Goal: Information Seeking & Learning: Understand process/instructions

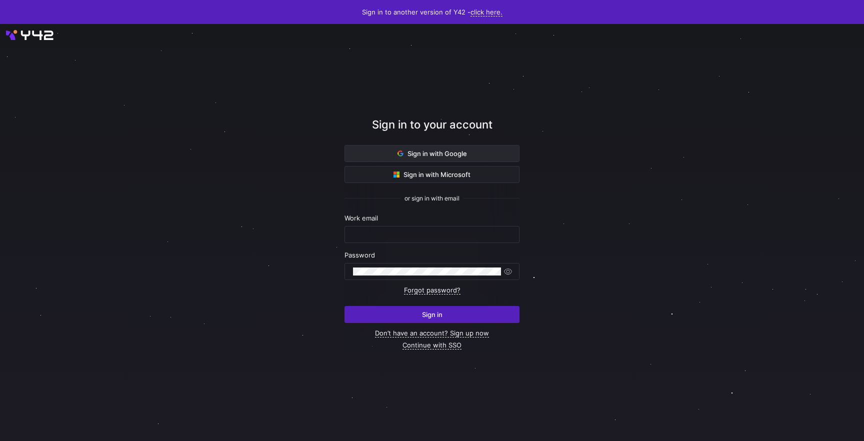
click at [455, 151] on span "Sign in with Google" at bounding box center [433, 154] width 70 height 8
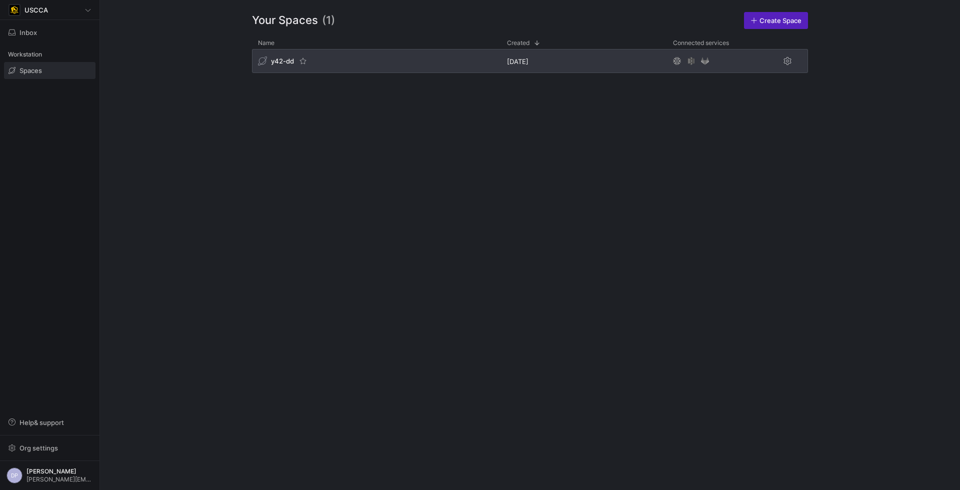
click at [371, 61] on div "y42-dd" at bounding box center [376, 61] width 249 height 24
click at [315, 64] on div "y42-dd" at bounding box center [376, 61] width 249 height 24
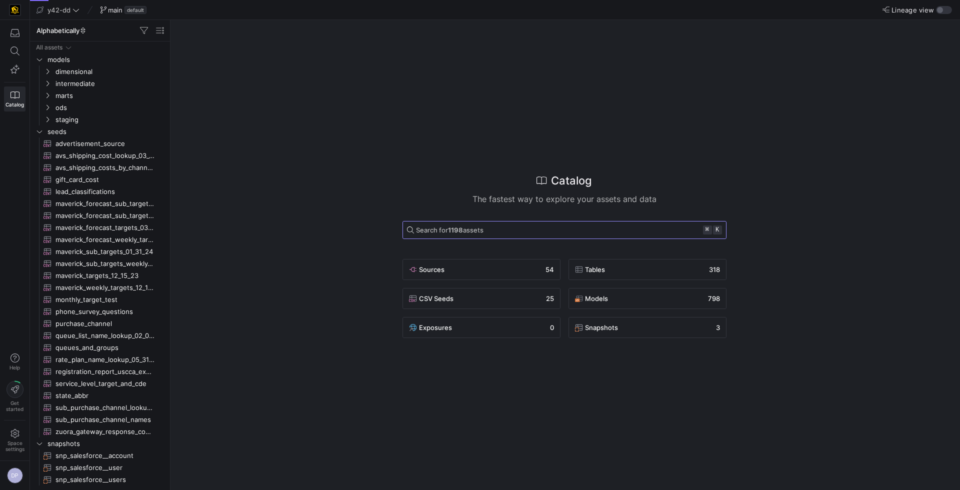
click at [454, 230] on strong "1198" at bounding box center [455, 230] width 15 height 8
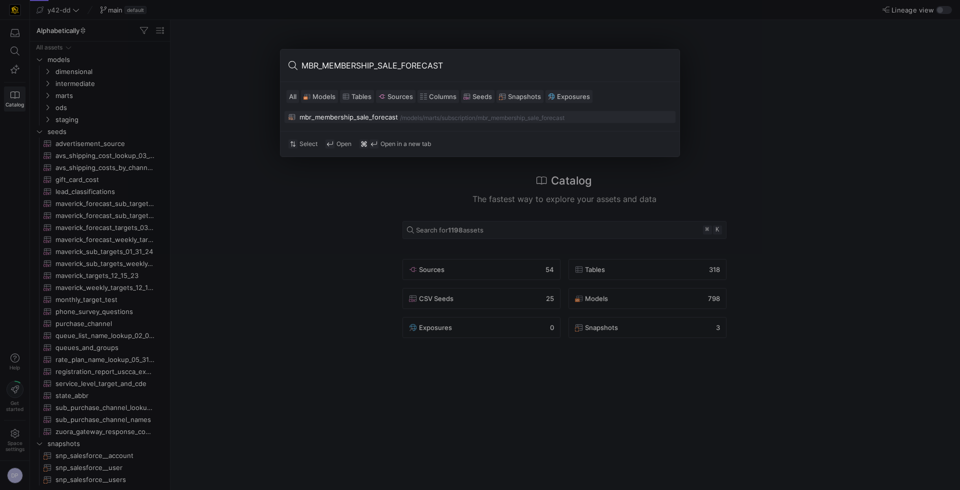
type input "MBR_MEMBERSHIP_SALE_FORECAST"
drag, startPoint x: 352, startPoint y: 115, endPoint x: 358, endPoint y: 117, distance: 6.2
click at [352, 115] on div "mbr_membership_sale_forecast" at bounding box center [349, 117] width 99 height 8
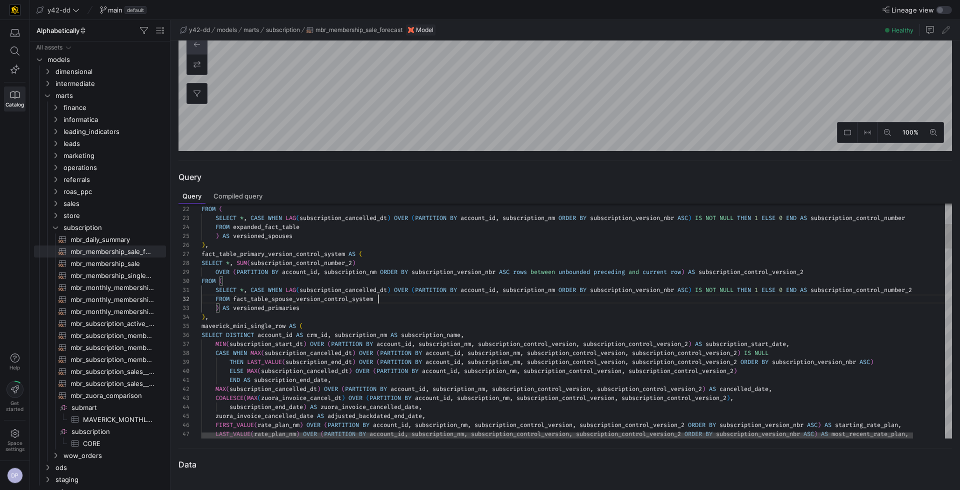
scroll to position [9, 176]
type textarea "SELECT *, CASE WHEN LAG(subscription_cancelled_dt) OVER (PARTITION BY account_i…"
type textarea "o"
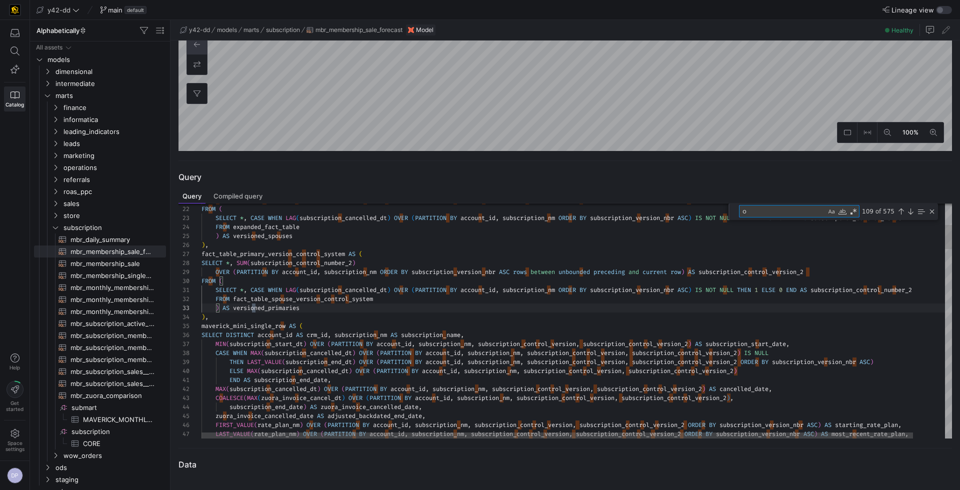
type textarea "SELECT *, CASE WHEN LAG(subscription_cancelled_dt) OVER (PARTITION BY account_i…"
type textarea "ou"
type textarea ") ) PIVOT (SUM(target) FOR purchase_channel IN ('Cancellation/Downgrade', 'Web'…"
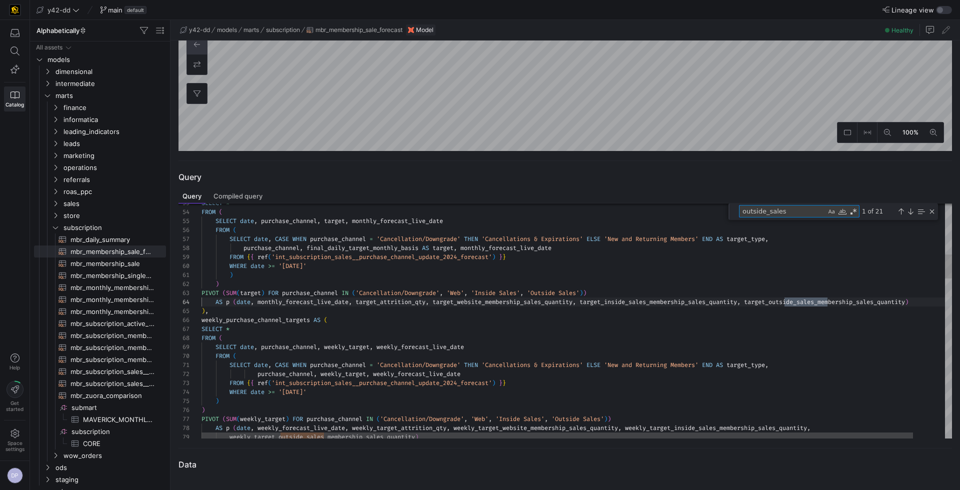
scroll to position [90, 629]
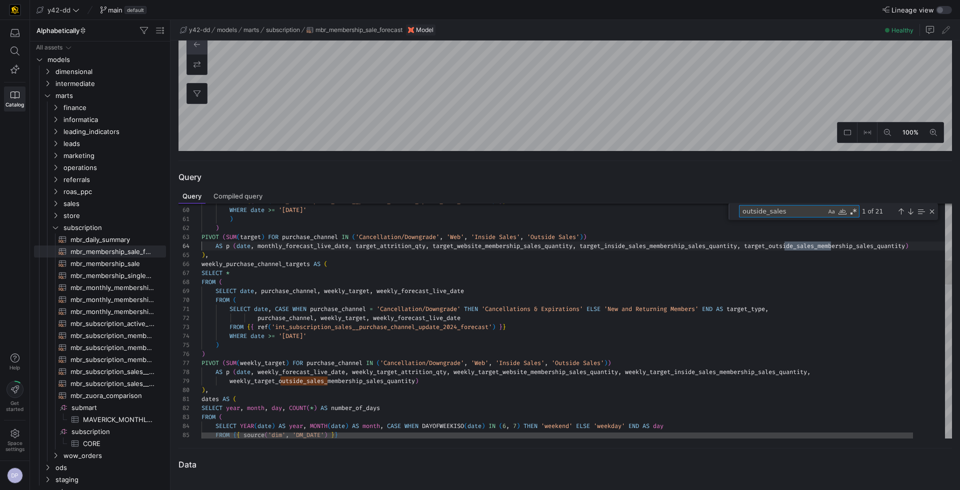
drag, startPoint x: 800, startPoint y: 216, endPoint x: 738, endPoint y: 212, distance: 62.1
click at [738, 212] on div "outside_sales outside_sales 1 of 21" at bounding box center [834, 212] width 210 height 17
type textarea "a"
type textarea "SELECT *, CASE WHEN LAG(subscription_cancelled_dt) OVER (PARTITION BY account_i…"
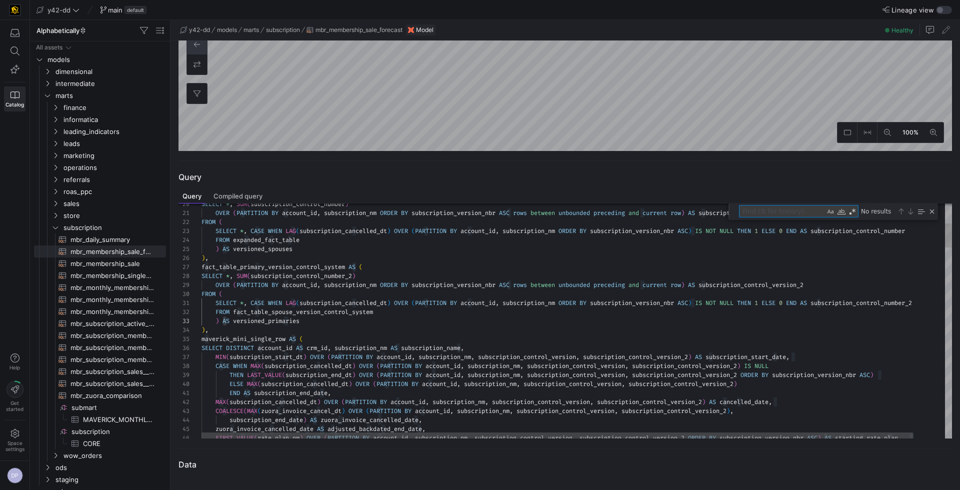
type textarea "A"
type textarea "SELECT *, CASE WHEN LAG(subscription_cancelled_dt) OVER (PARTITION BY account_i…"
type textarea "AC"
type textarea "SELECT *, CASE WHEN LAG(subscription_cancelled_dt) OVER (PARTITION BY account_i…"
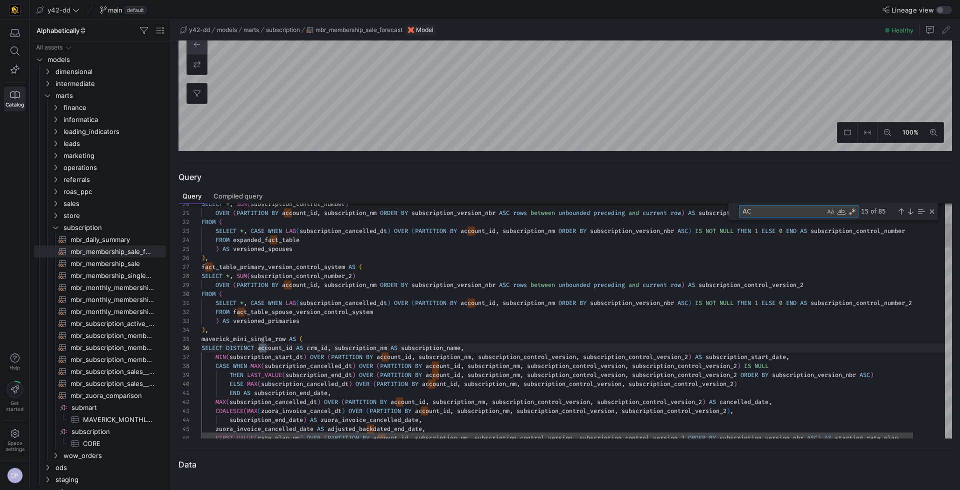
type textarea "A"
type textarea "a"
type textarea "SELECT *, CASE WHEN LAG(subscription_cancelled_dt) OVER (PARTITION BY account_i…"
type textarea "ac"
type textarea "bscription_control_version_2 ORDER BY subscription_version_nbr ASC) AS starting…"
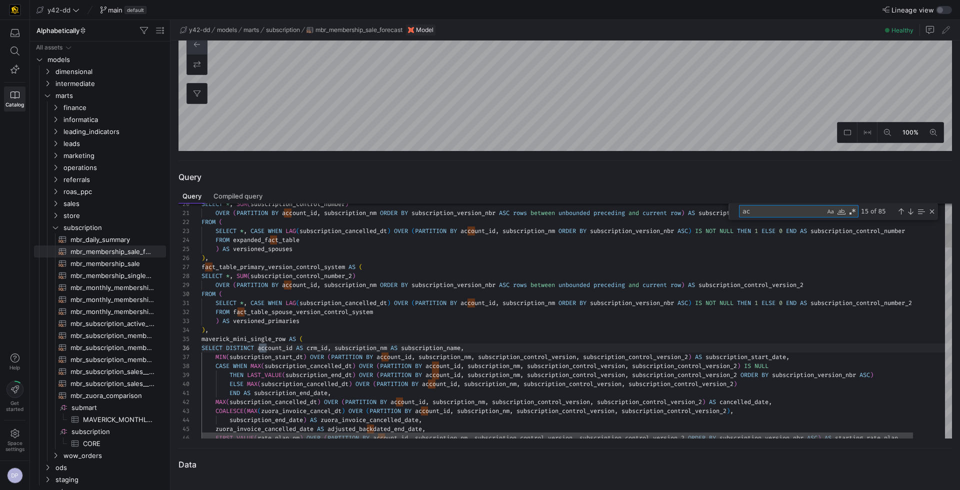
type textarea "act"
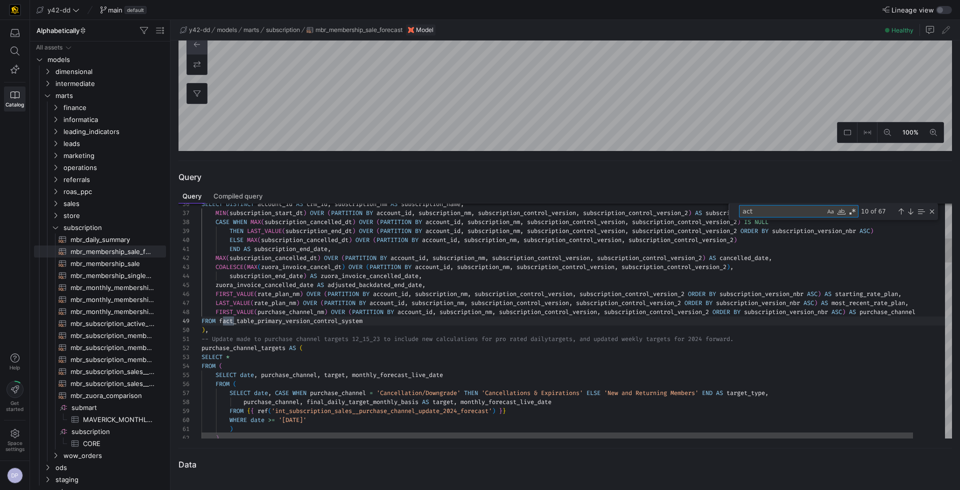
type textarea "ales_membership_sales_quantity AS inside_sales_memberships_sold_qty, actual_out…"
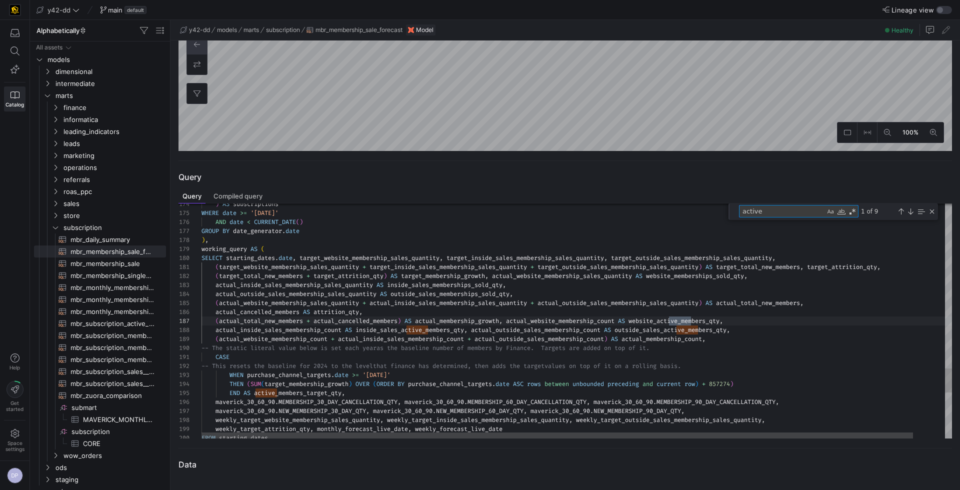
scroll to position [72, 489]
type textarea "active"
drag, startPoint x: 214, startPoint y: 323, endPoint x: 470, endPoint y: 320, distance: 255.6
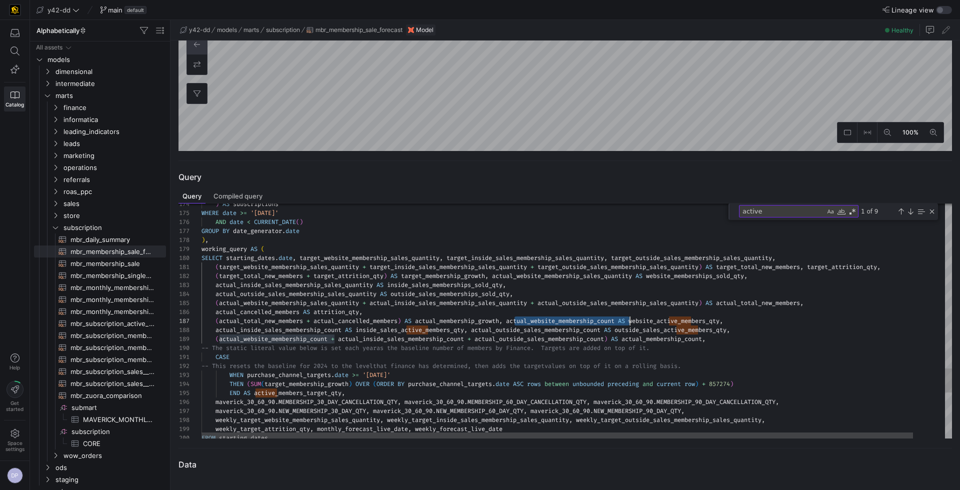
scroll to position [45, 424]
drag, startPoint x: 514, startPoint y: 321, endPoint x: 627, endPoint y: 319, distance: 112.5
drag, startPoint x: 766, startPoint y: 210, endPoint x: 733, endPoint y: 210, distance: 32.5
click at [733, 210] on div "active active 1 of 9" at bounding box center [834, 212] width 210 height 17
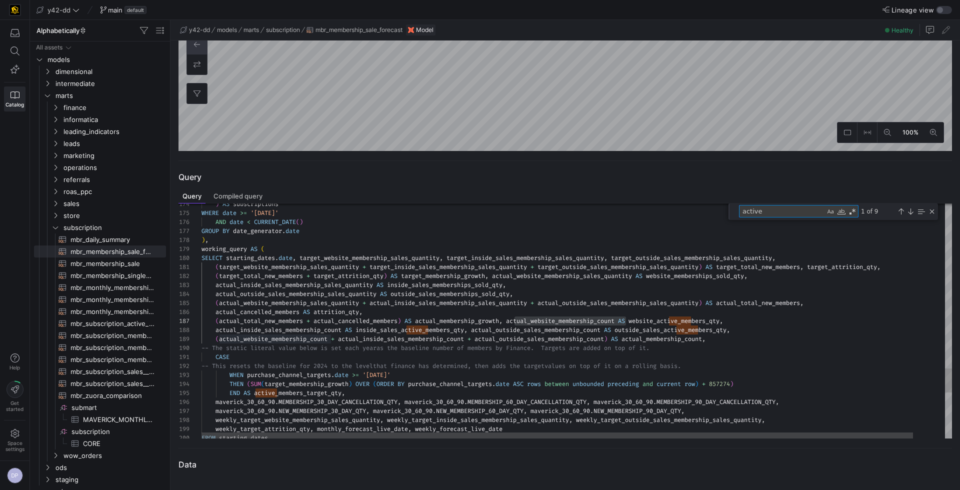
paste textarea "ual_website_membership_count"
type textarea "te_membership_sales_quantity + actual_inside_sales_membership_sales_quantity + …"
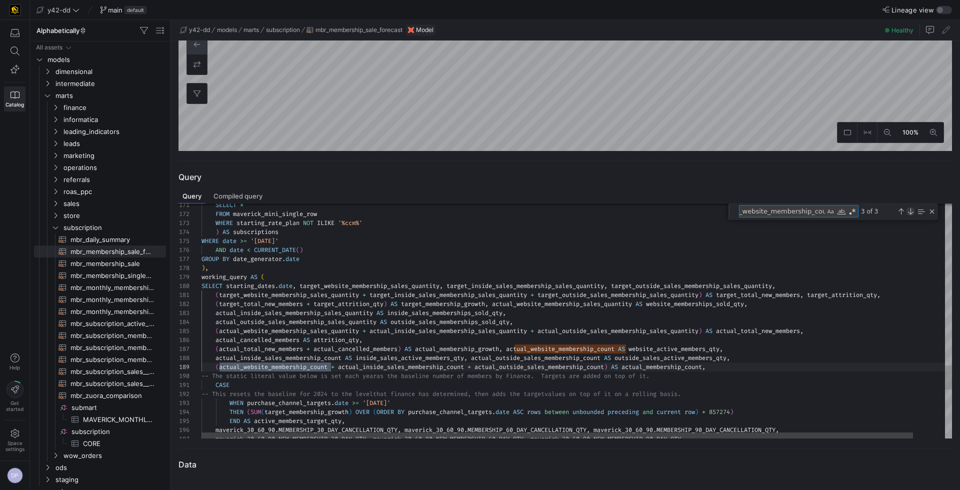
type textarea "actual_website_membership_count"
click at [910, 210] on div "Next Match (Enter)" at bounding box center [911, 212] width 8 height 8
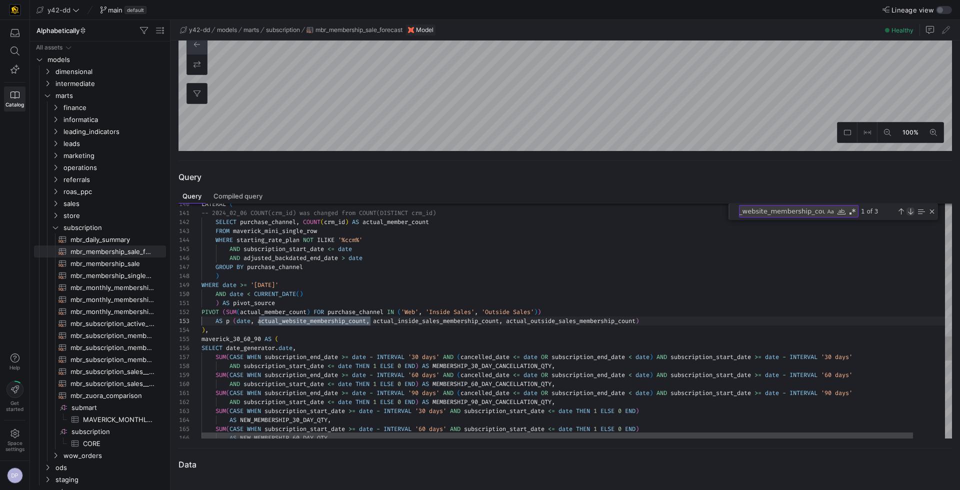
click at [907, 211] on div "Next Match (Enter)" at bounding box center [911, 212] width 8 height 8
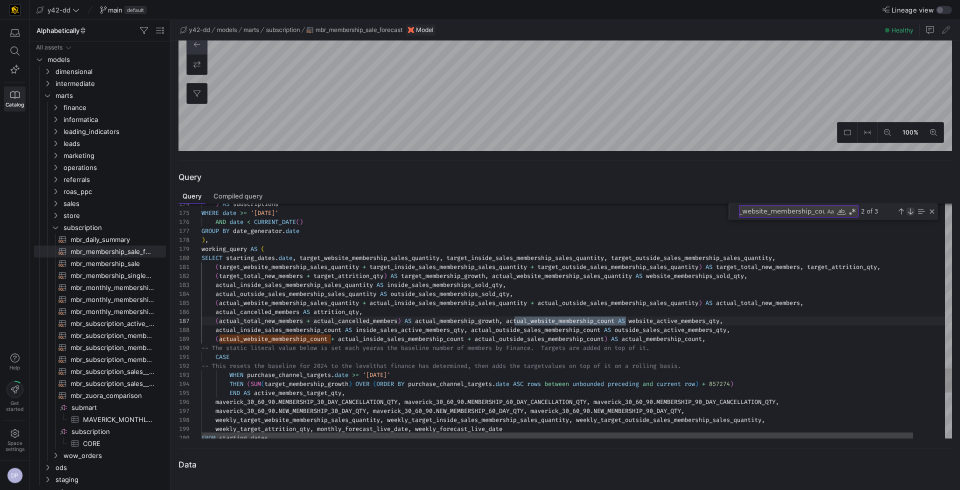
click at [907, 211] on div "Next Match (Enter)" at bounding box center [911, 212] width 8 height 8
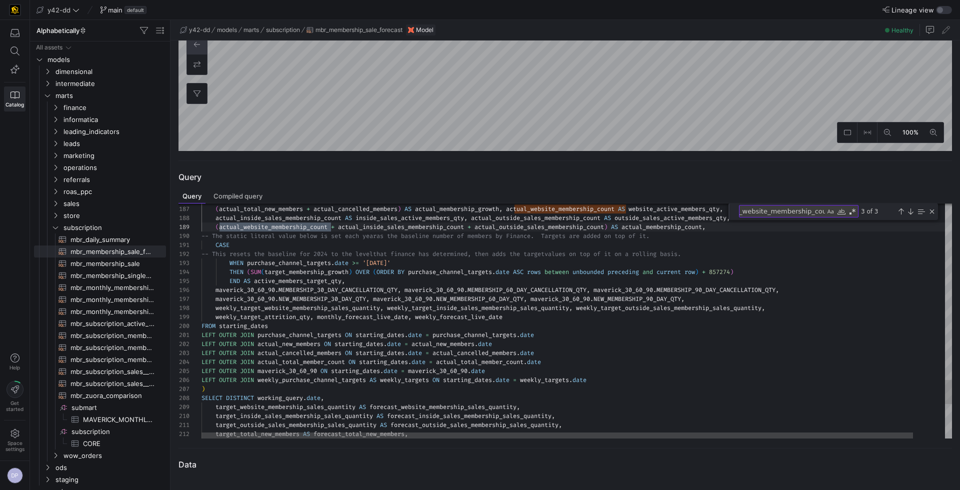
type textarea "LEFT OUTER JOIN purchase_channel_targets ON starting_[DOMAIN_NAME] = purchase_c…"
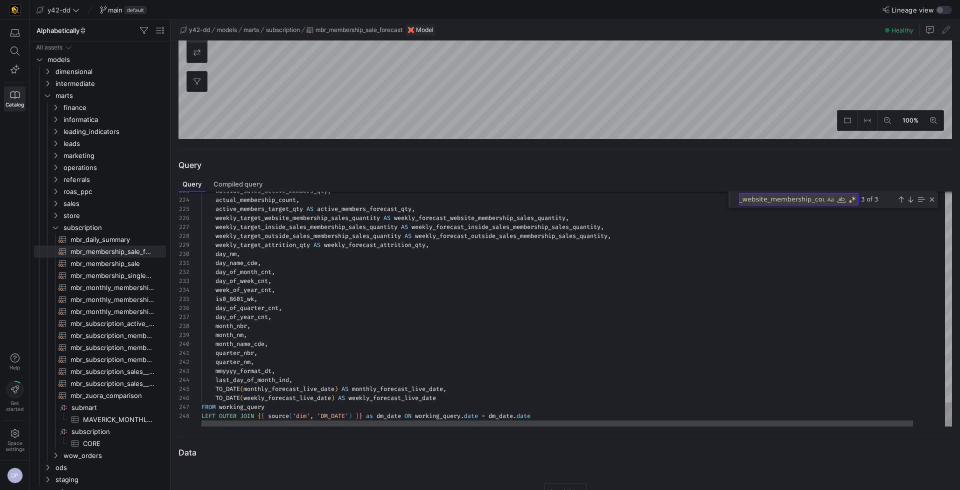
scroll to position [263, 0]
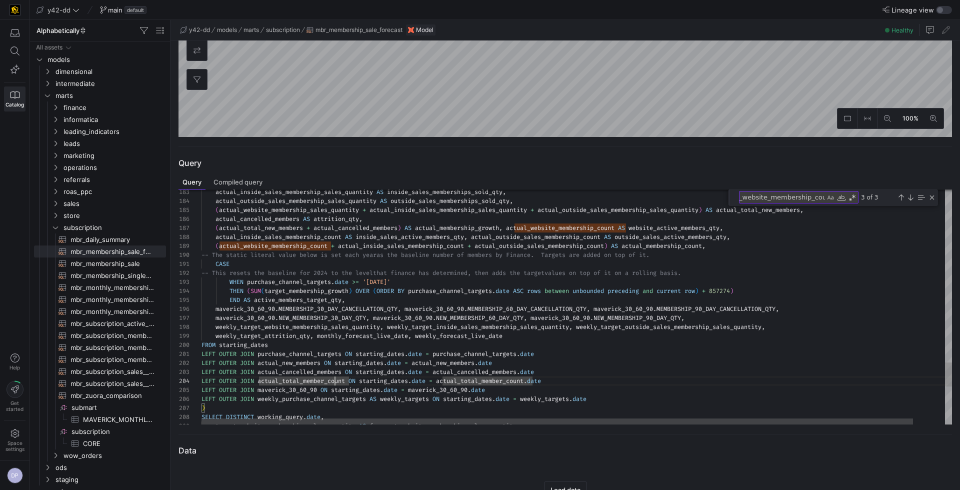
drag, startPoint x: 348, startPoint y: 383, endPoint x: 259, endPoint y: 383, distance: 89.0
click at [930, 196] on div "Close (Escape)" at bounding box center [932, 198] width 8 height 8
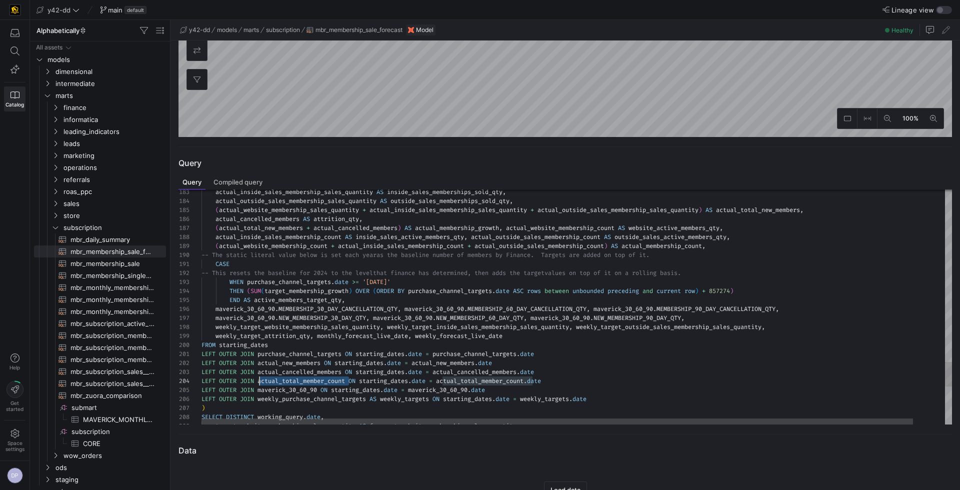
type textarea "actual_total_member_count"
paste textarea "actual_total_member_count"
type textarea "actual_total_member_count"
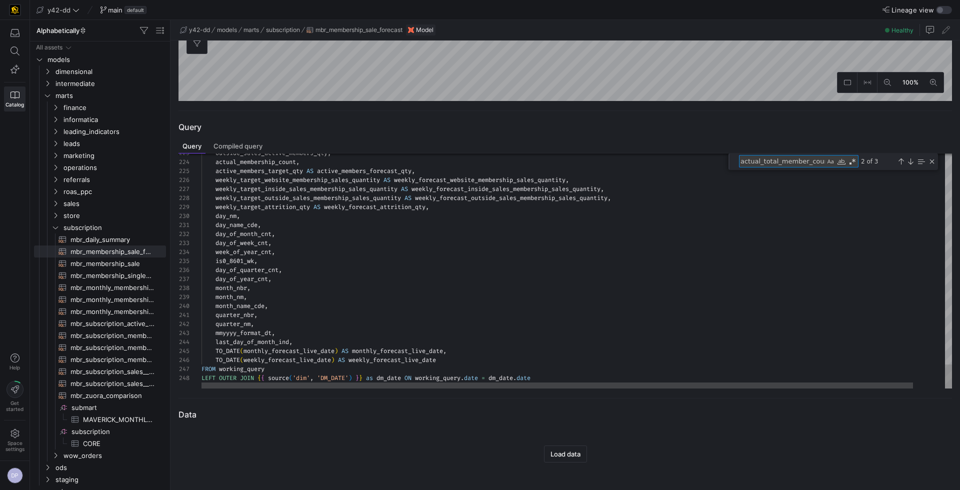
scroll to position [300, 0]
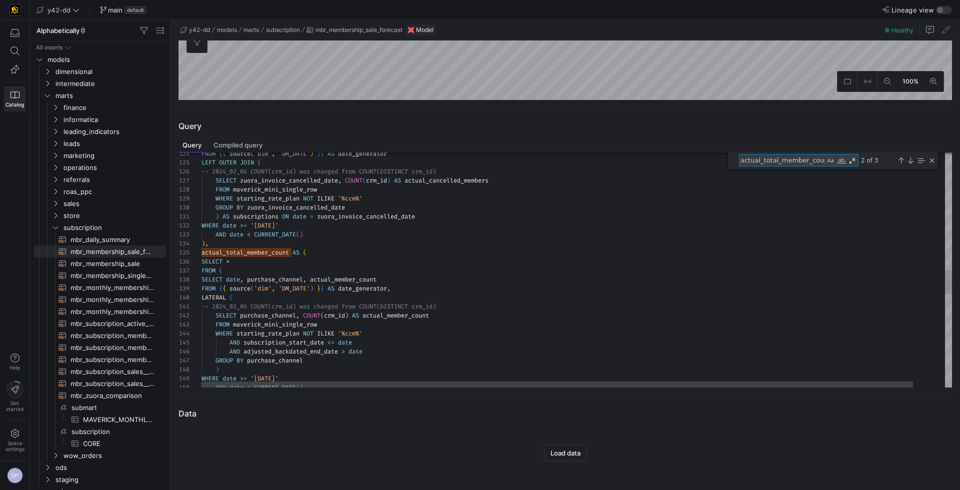
type textarea ") AS subscriptions ON date = zuora_invoice_cancelled_date WHERE date >= '[DATE]…"
click at [251, 269] on div "WHERE date >= '[DATE]' AND date < CURRENT_DATE ( ) AND adjusted_backdated_end_d…" at bounding box center [594, 152] width 784 height 2255
click at [249, 266] on div "WHERE date >= '[DATE]' AND date < CURRENT_DATE ( ) AND adjusted_backdated_end_d…" at bounding box center [594, 152] width 784 height 2255
click at [260, 263] on div "WHERE date >= '[DATE]' AND date < CURRENT_DATE ( ) AND adjusted_backdated_end_d…" at bounding box center [594, 152] width 784 height 2255
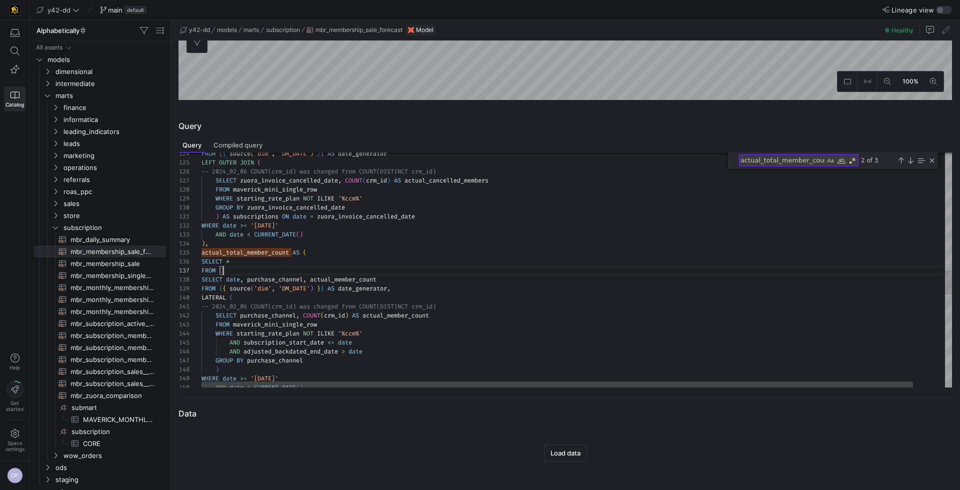
click at [234, 272] on div "WHERE date >= '[DATE]' AND date < CURRENT_DATE ( ) AND adjusted_backdated_end_d…" at bounding box center [594, 152] width 784 height 2255
click at [259, 280] on div "WHERE date >= '[DATE]' AND date < CURRENT_DATE ( ) AND adjusted_backdated_end_d…" at bounding box center [594, 152] width 784 height 2255
click at [350, 280] on div "WHERE date >= '[DATE]' AND date < CURRENT_DATE ( ) AND adjusted_backdated_end_d…" at bounding box center [594, 152] width 784 height 2255
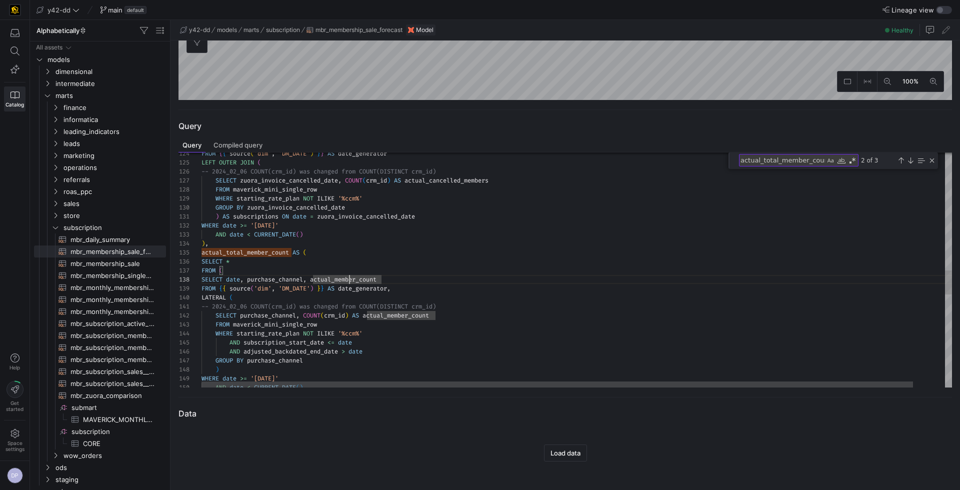
click at [283, 251] on div "WHERE date >= '[DATE]' AND date < CURRENT_DATE ( ) AND adjusted_backdated_end_d…" at bounding box center [594, 152] width 784 height 2255
click at [307, 252] on div "WHERE date >= '[DATE]' AND date < CURRENT_DATE ( ) AND adjusted_backdated_end_d…" at bounding box center [594, 152] width 784 height 2255
